Goal: Information Seeking & Learning: Check status

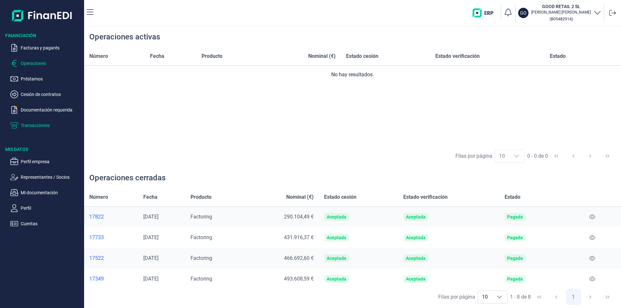
click at [28, 123] on p "Transacciones" at bounding box center [51, 126] width 61 height 8
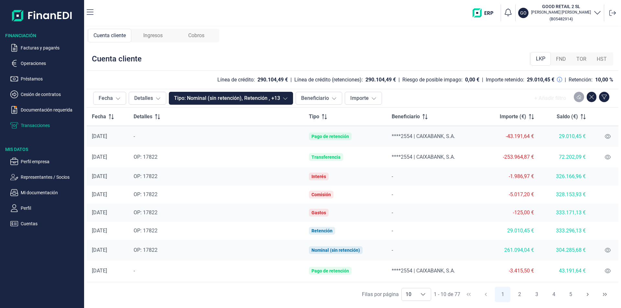
click at [597, 14] on icon "button" at bounding box center [597, 12] width 6 height 3
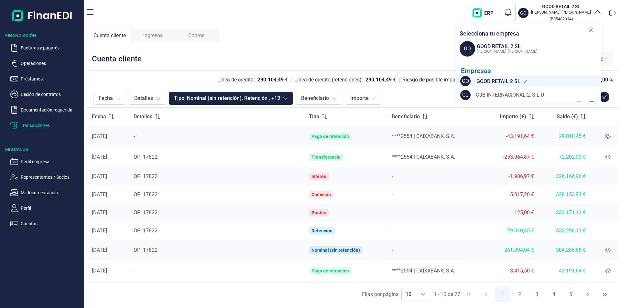
click at [506, 93] on span "GJB INTERNACIONAL 2, S.L.U" at bounding box center [510, 95] width 68 height 8
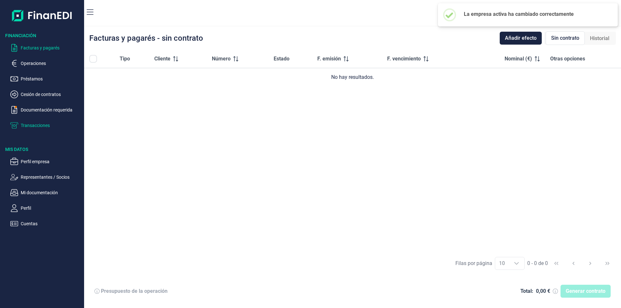
click at [35, 126] on p "Transacciones" at bounding box center [51, 126] width 61 height 8
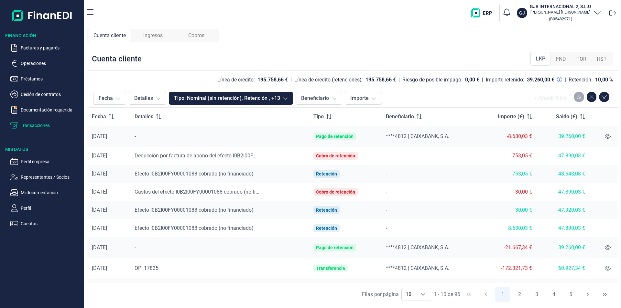
click at [149, 35] on span "Ingresos" at bounding box center [152, 36] width 19 height 8
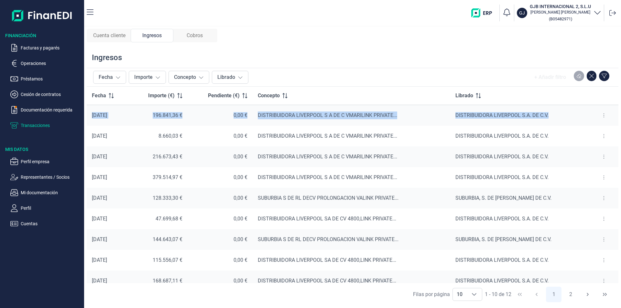
drag, startPoint x: 92, startPoint y: 115, endPoint x: 560, endPoint y: 121, distance: 467.8
click at [560, 121] on tr "[DATE] 196.841,36 € 0,00 € DISTRIBUIDORA LIVERPOOL S A DE C VMARILINK PRIVATE..…" at bounding box center [352, 115] width 531 height 21
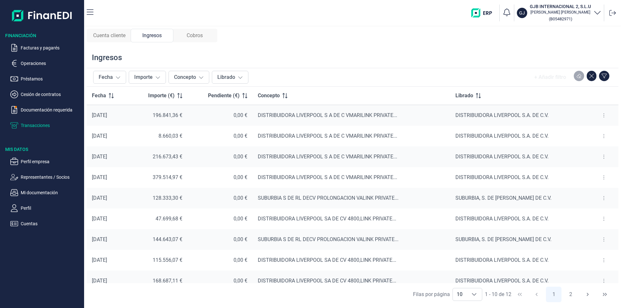
click at [179, 133] on div "8.660,03 €" at bounding box center [158, 136] width 48 height 6
click at [104, 78] on button "Fecha" at bounding box center [109, 77] width 33 height 13
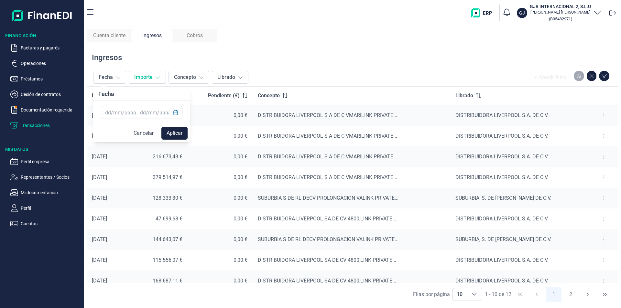
click at [149, 75] on button "Importe" at bounding box center [147, 77] width 37 height 13
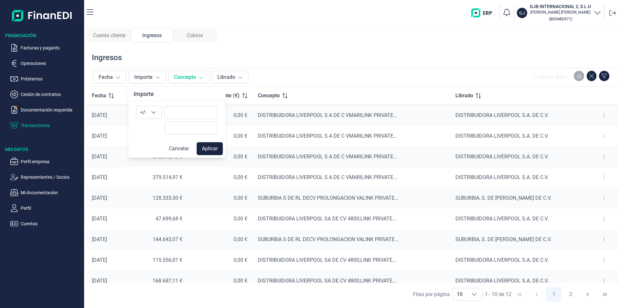
click at [181, 77] on button "Concepto" at bounding box center [188, 77] width 41 height 13
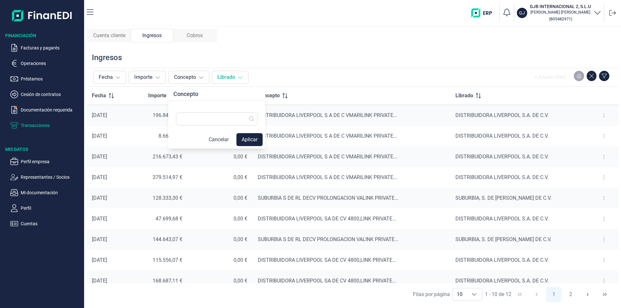
click at [234, 81] on button "Librado" at bounding box center [230, 77] width 37 height 13
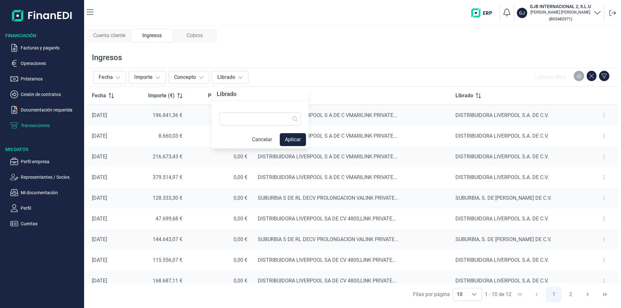
click at [290, 74] on div "+ Añadir filtro" at bounding box center [431, 77] width 361 height 13
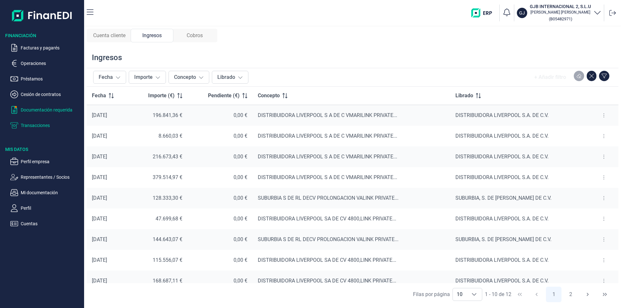
click at [36, 109] on p "Documentación requerida" at bounding box center [51, 110] width 61 height 8
